Goal: Task Accomplishment & Management: Complete application form

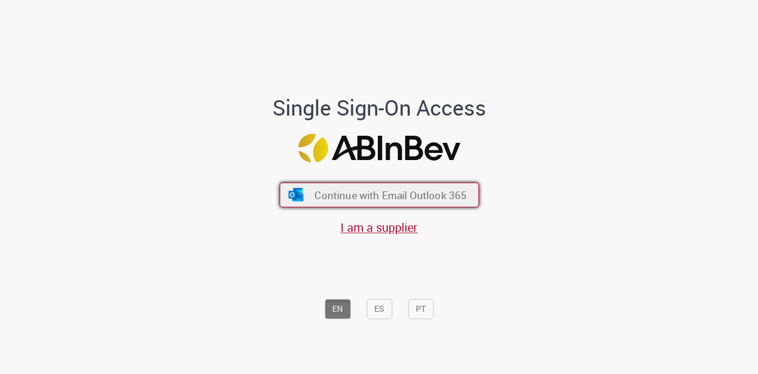
click at [430, 191] on span "Continue with Email Outlook 365" at bounding box center [390, 195] width 152 height 14
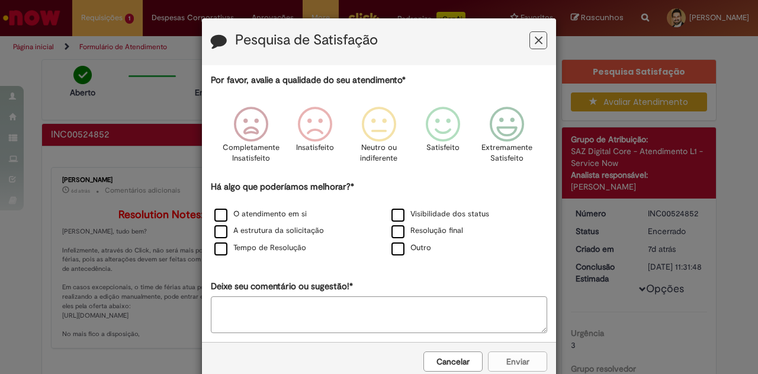
click at [535, 46] on icon "Feedback" at bounding box center [539, 40] width 8 height 12
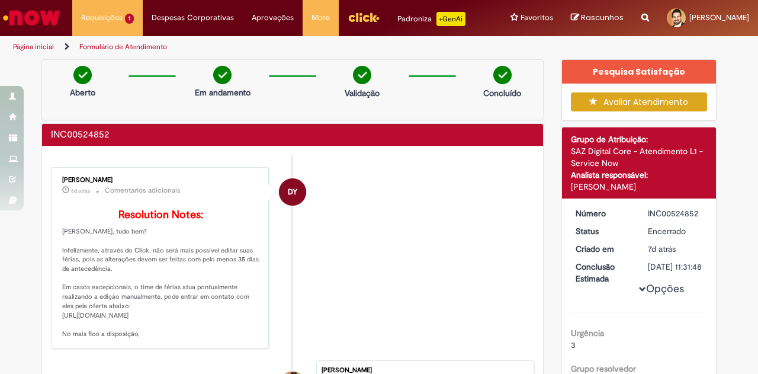
drag, startPoint x: 563, startPoint y: 62, endPoint x: 749, endPoint y: 140, distance: 201.9
click at [749, 140] on section "Formulário de Atendimento Verificar Código de Barras [GEOGRAPHIC_DATA] Em andam…" at bounding box center [379, 216] width 758 height 316
